Goal: Task Accomplishment & Management: Manage account settings

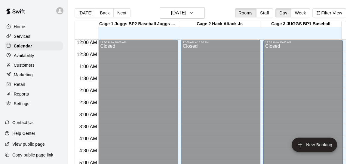
scroll to position [284, 0]
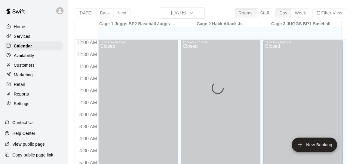
scroll to position [300, 0]
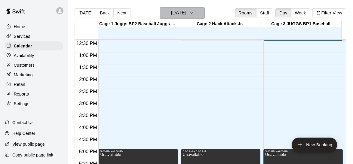
click at [196, 12] on button "[DATE]" at bounding box center [182, 12] width 45 height 11
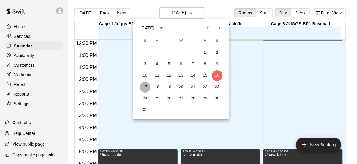
click at [148, 87] on button "17" at bounding box center [145, 87] width 11 height 11
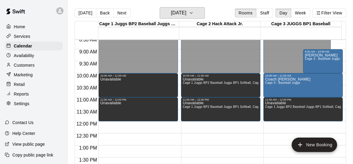
scroll to position [289, 0]
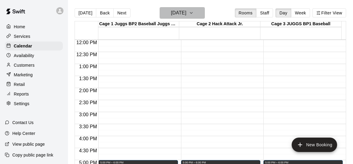
click at [204, 14] on button "Sunday Aug 17" at bounding box center [182, 12] width 45 height 11
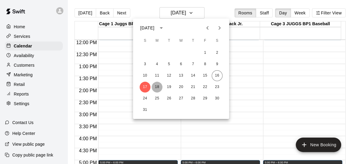
click at [157, 88] on button "18" at bounding box center [157, 87] width 11 height 11
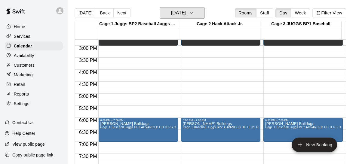
scroll to position [359, 0]
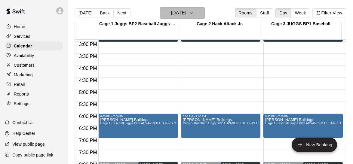
click at [194, 14] on icon "button" at bounding box center [191, 12] width 5 height 7
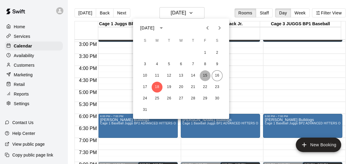
click at [207, 76] on button "15" at bounding box center [205, 75] width 11 height 11
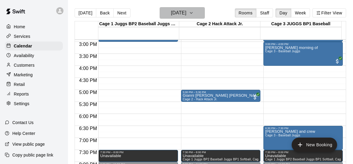
click at [194, 13] on button "Friday Aug 15" at bounding box center [182, 12] width 45 height 11
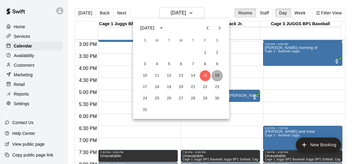
click at [218, 75] on button "16" at bounding box center [217, 75] width 11 height 11
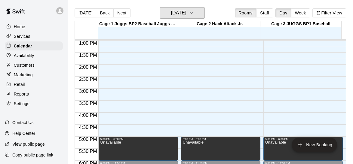
scroll to position [313, 0]
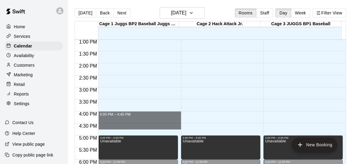
drag, startPoint x: 101, startPoint y: 115, endPoint x: 135, endPoint y: 111, distance: 33.9
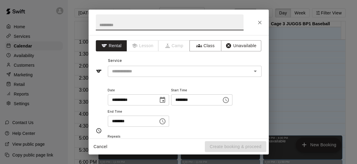
click at [258, 24] on icon "Close" at bounding box center [260, 23] width 6 height 6
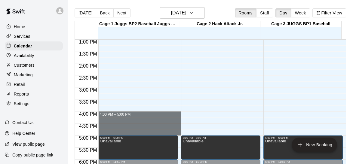
drag, startPoint x: 100, startPoint y: 112, endPoint x: 118, endPoint y: 133, distance: 28.3
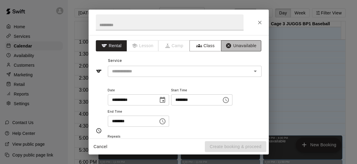
click at [236, 44] on button "Unavailable" at bounding box center [241, 45] width 40 height 11
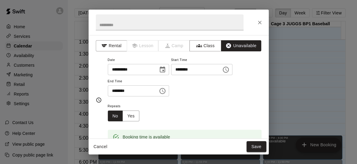
click at [243, 44] on button "Unavailable" at bounding box center [241, 45] width 40 height 11
click at [254, 146] on button "Save" at bounding box center [257, 146] width 20 height 11
click at [254, 146] on div "Cancel Save" at bounding box center [179, 147] width 180 height 16
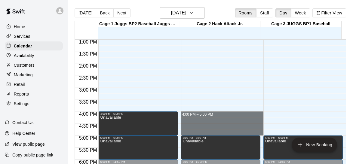
drag, startPoint x: 181, startPoint y: 110, endPoint x: 259, endPoint y: 134, distance: 81.0
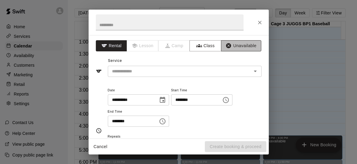
click at [240, 44] on button "Unavailable" at bounding box center [241, 45] width 40 height 11
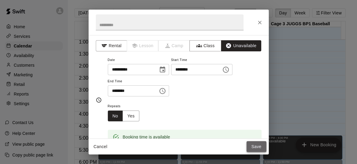
click at [258, 146] on button "Save" at bounding box center [257, 146] width 20 height 11
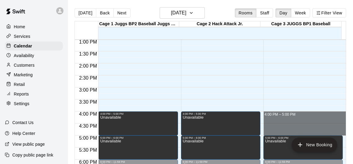
drag, startPoint x: 261, startPoint y: 112, endPoint x: 314, endPoint y: 133, distance: 56.9
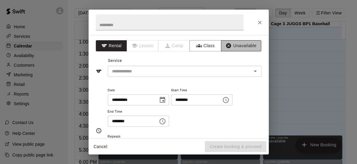
drag, startPoint x: 242, startPoint y: 40, endPoint x: 244, endPoint y: 44, distance: 4.2
click at [244, 44] on button "Unavailable" at bounding box center [241, 45] width 40 height 11
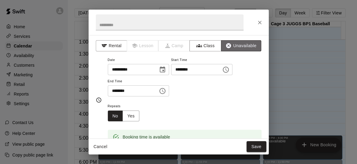
click at [244, 44] on button "Unavailable" at bounding box center [241, 45] width 40 height 11
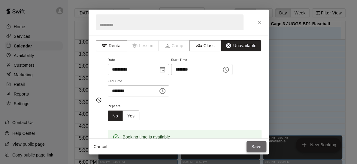
click at [257, 145] on button "Save" at bounding box center [257, 146] width 20 height 11
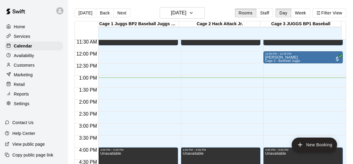
scroll to position [276, 0]
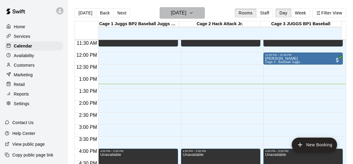
click at [196, 17] on button "Saturday Aug 16" at bounding box center [182, 12] width 45 height 11
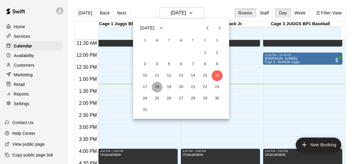
click at [156, 85] on button "18" at bounding box center [157, 87] width 11 height 11
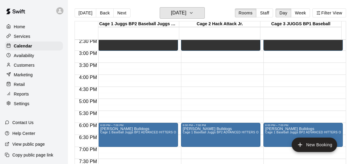
scroll to position [349, 0]
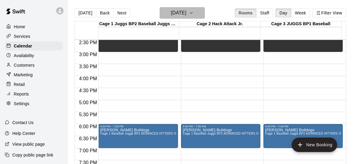
click at [194, 16] on icon "button" at bounding box center [191, 12] width 5 height 7
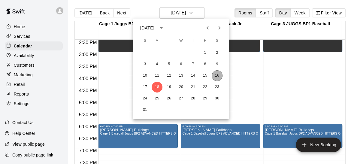
click at [219, 75] on button "16" at bounding box center [217, 75] width 11 height 11
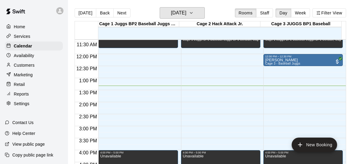
scroll to position [276, 0]
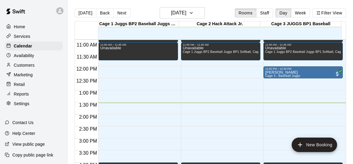
scroll to position [288, 0]
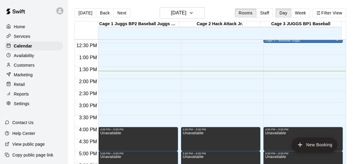
scroll to position [300, 0]
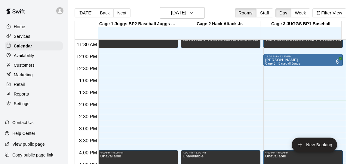
scroll to position [277, 0]
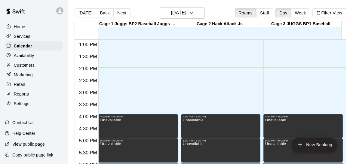
scroll to position [303, 0]
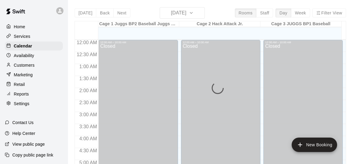
scroll to position [348, 0]
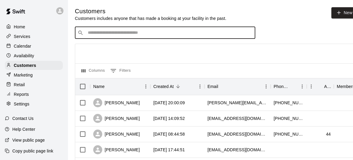
click at [136, 31] on input "Search customers by name or email" at bounding box center [169, 33] width 167 height 6
click at [97, 34] on input "*****" at bounding box center [165, 33] width 158 height 6
type input "******"
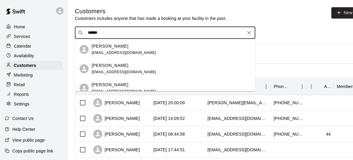
click at [115, 46] on p "[PERSON_NAME]" at bounding box center [110, 46] width 37 height 6
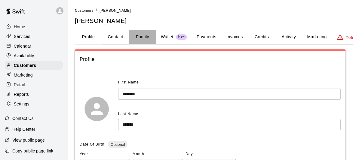
click at [145, 38] on button "Family" at bounding box center [142, 37] width 27 height 14
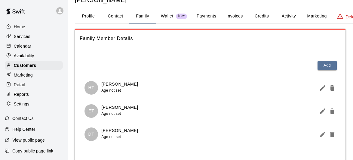
scroll to position [22, 0]
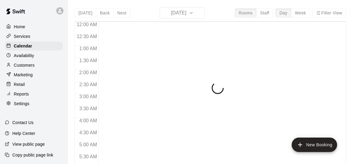
scroll to position [355, 0]
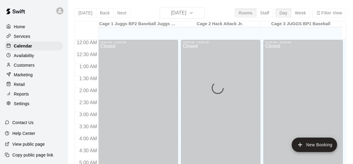
scroll to position [363, 0]
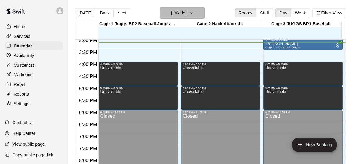
click at [186, 13] on h6 "[DATE]" at bounding box center [178, 13] width 15 height 8
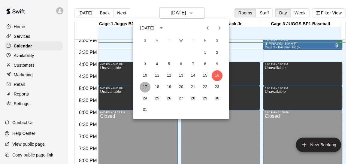
click at [144, 84] on button "17" at bounding box center [145, 87] width 11 height 11
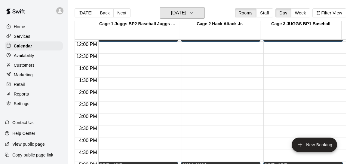
scroll to position [326, 0]
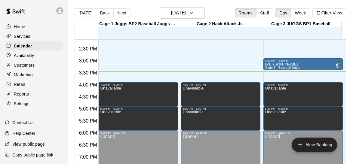
scroll to position [337, 0]
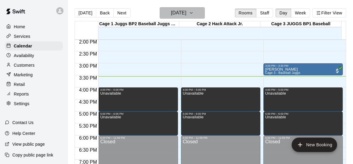
click at [196, 14] on button "Saturday Aug 16" at bounding box center [182, 12] width 45 height 11
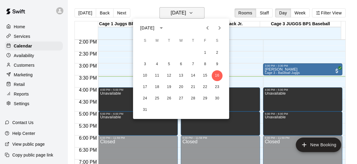
click at [196, 14] on div at bounding box center [178, 82] width 357 height 164
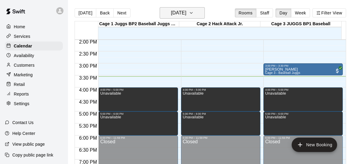
click at [196, 14] on button "Saturday Aug 16" at bounding box center [182, 12] width 45 height 11
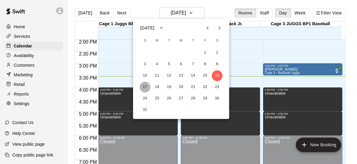
click at [145, 86] on button "17" at bounding box center [145, 87] width 11 height 11
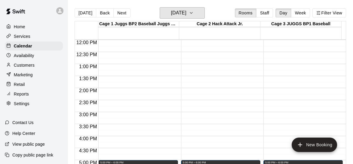
scroll to position [290, 0]
